Goal: Check status: Check status

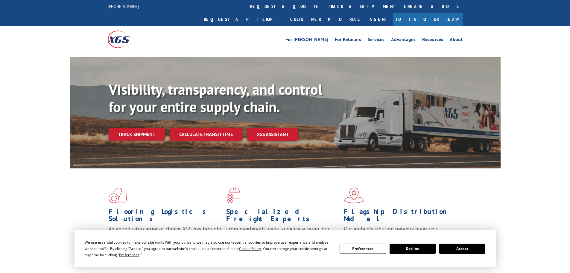
click at [462, 246] on button "Accept" at bounding box center [462, 248] width 46 height 10
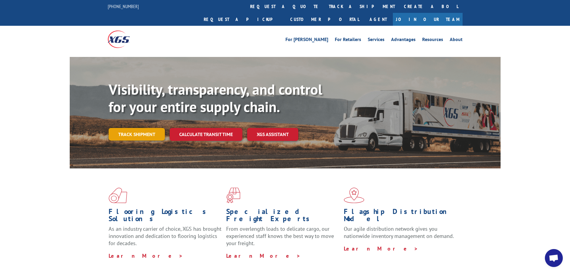
click at [138, 128] on link "Track shipment" at bounding box center [137, 134] width 56 height 13
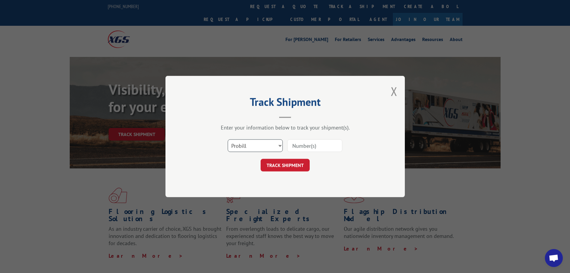
click at [250, 142] on select "Select category... Probill BOL PO" at bounding box center [255, 145] width 55 height 13
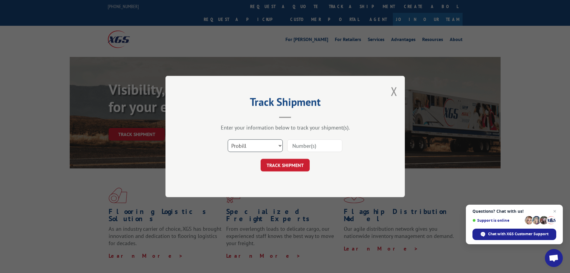
select select "bol"
click at [228, 139] on select "Select category... Probill BOL PO" at bounding box center [255, 145] width 55 height 13
click at [296, 146] on input at bounding box center [314, 145] width 55 height 13
paste input "7034185"
type input "7034185"
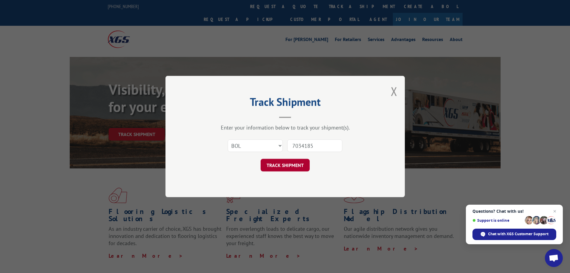
click at [287, 164] on button "TRACK SHIPMENT" at bounding box center [285, 165] width 49 height 13
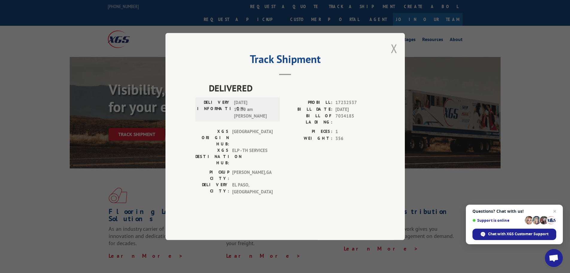
click at [393, 56] on button "Close modal" at bounding box center [394, 48] width 7 height 16
